Goal: Check status: Check status

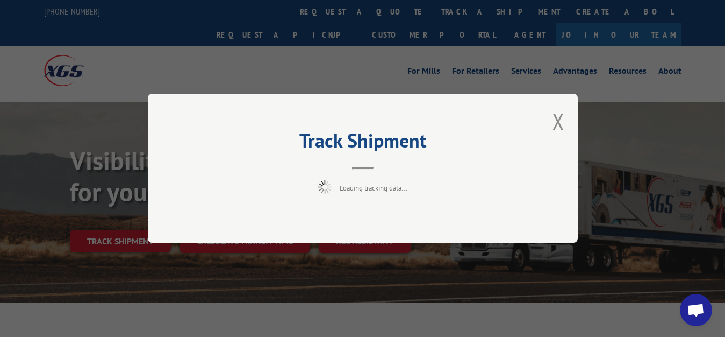
scroll to position [55, 0]
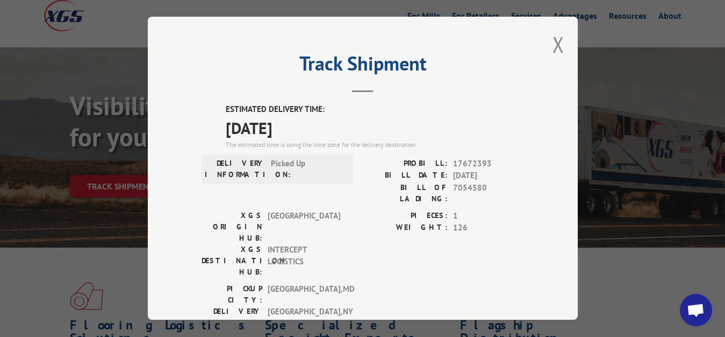
drag, startPoint x: 551, startPoint y: 44, endPoint x: 541, endPoint y: 51, distance: 11.6
click at [553, 46] on button "Close modal" at bounding box center [559, 44] width 12 height 28
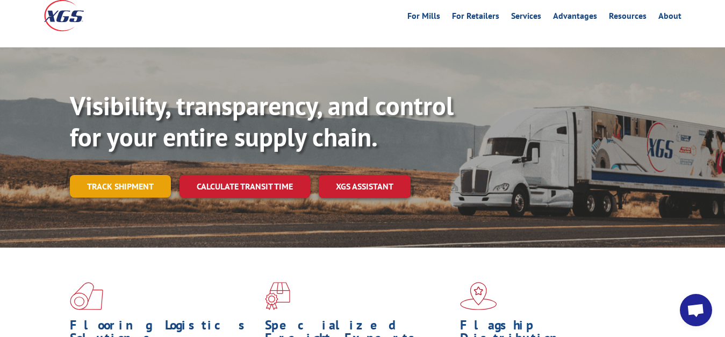
click at [144, 175] on link "Track shipment" at bounding box center [120, 186] width 101 height 23
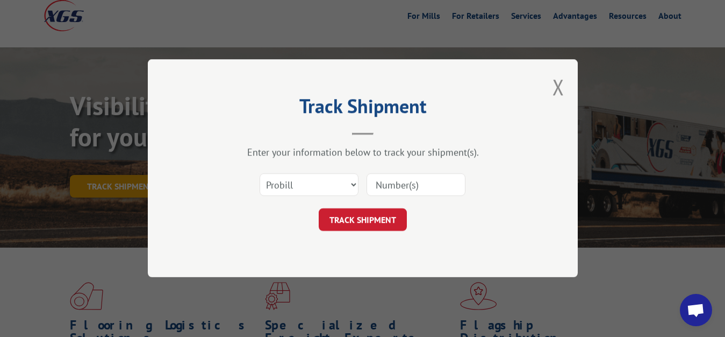
scroll to position [0, 0]
click at [260, 174] on select "Select category... Probill BOL PO" at bounding box center [309, 185] width 99 height 23
select select "bol"
click option "BOL" at bounding box center [0, 0] width 0 height 0
click at [396, 188] on input at bounding box center [416, 185] width 99 height 23
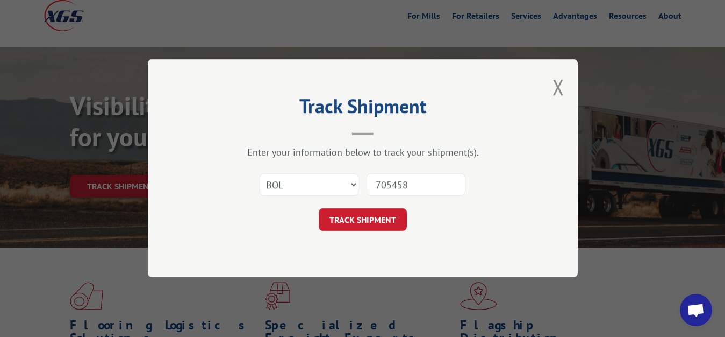
type input "7054580"
click button "TRACK SHIPMENT" at bounding box center [363, 220] width 88 height 23
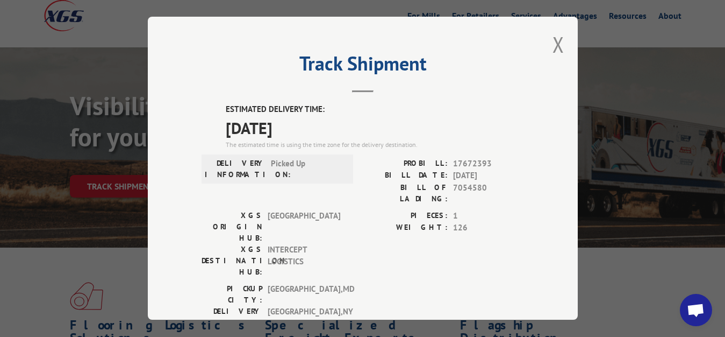
click at [553, 40] on button "Close modal" at bounding box center [559, 44] width 12 height 28
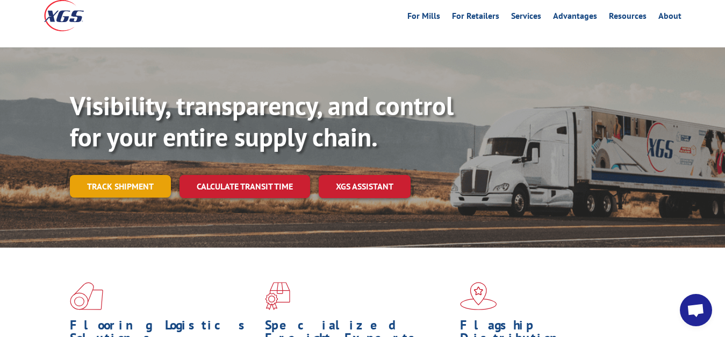
click at [113, 175] on link "Track shipment" at bounding box center [120, 186] width 101 height 23
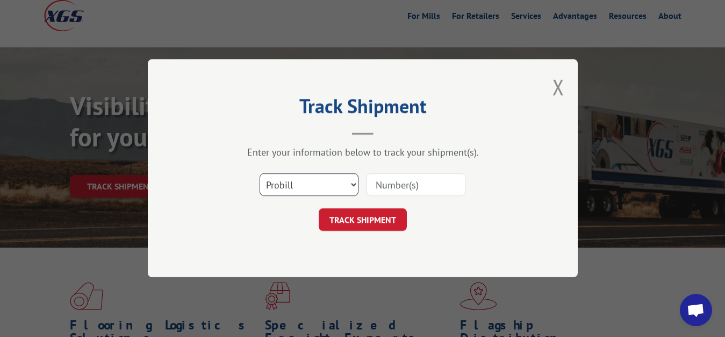
click at [260, 174] on select "Select category... Probill BOL PO" at bounding box center [309, 185] width 99 height 23
select select "bol"
click option "BOL" at bounding box center [0, 0] width 0 height 0
drag, startPoint x: 444, startPoint y: 180, endPoint x: 444, endPoint y: 163, distance: 17.2
click at [444, 179] on input at bounding box center [416, 185] width 99 height 23
